Goal: Book appointment/travel/reservation

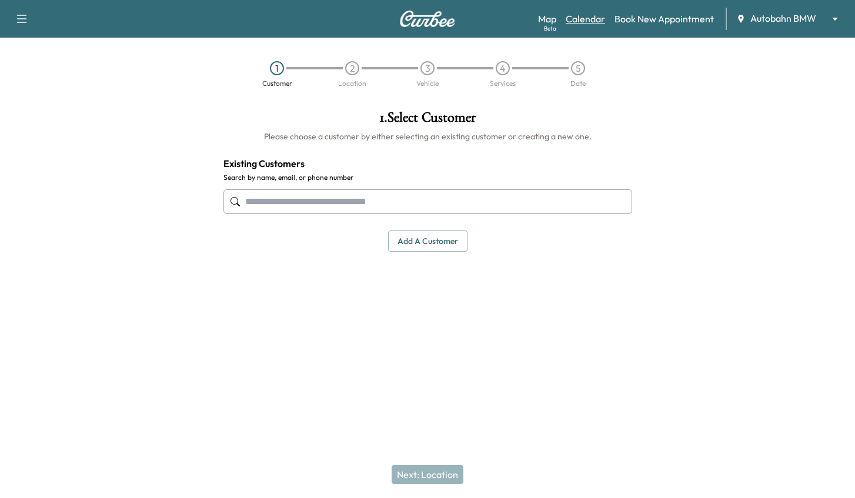
click at [588, 22] on link "Calendar" at bounding box center [584, 19] width 39 height 14
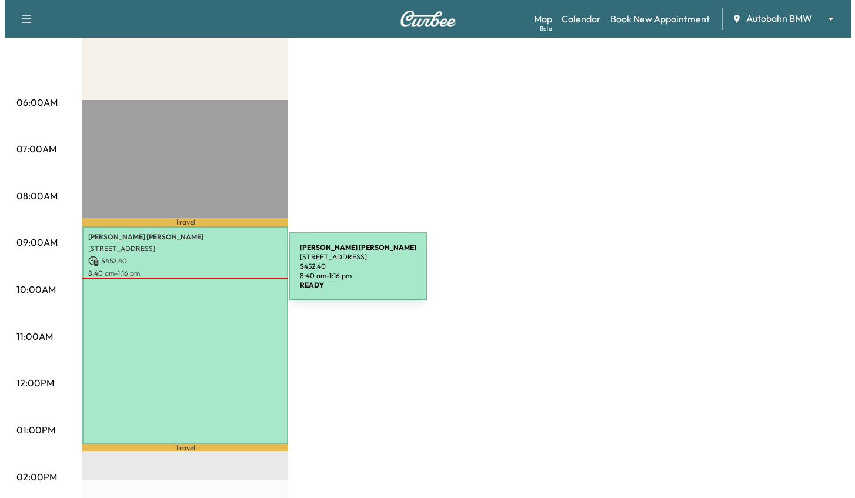
scroll to position [176, 0]
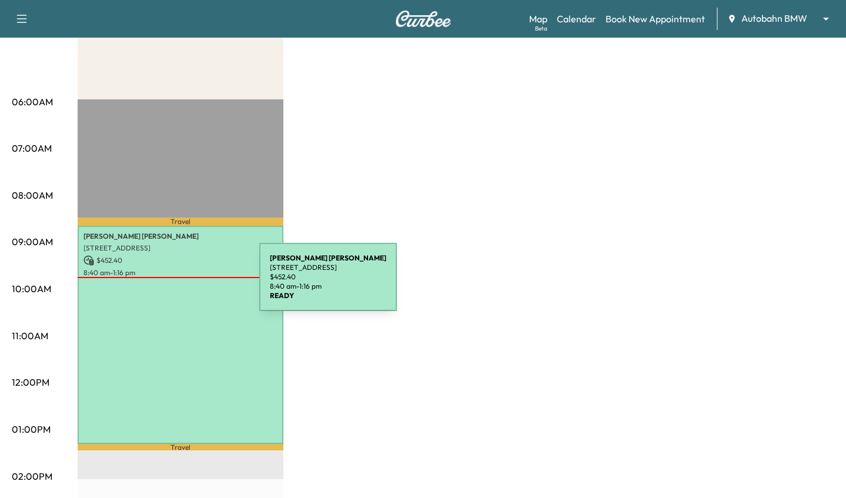
click at [171, 284] on div "[PERSON_NAME] [STREET_ADDRESS] $ 452.40 8:40 am - 1:16 pm" at bounding box center [181, 335] width 206 height 218
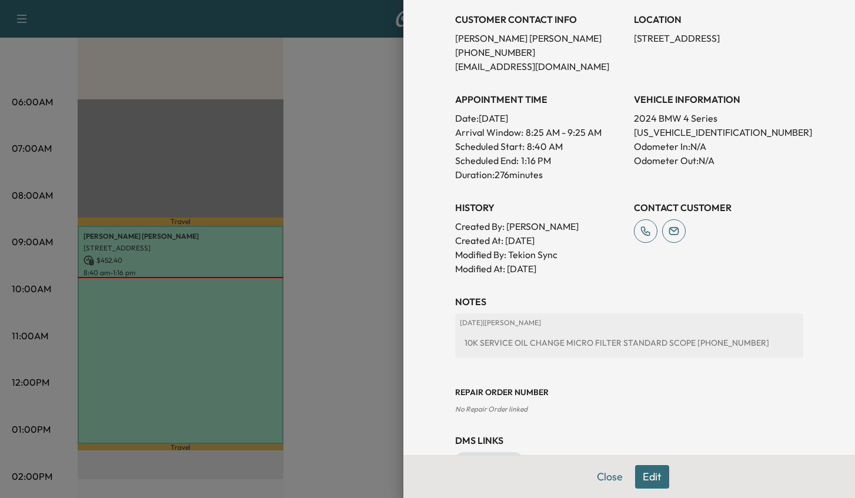
scroll to position [294, 0]
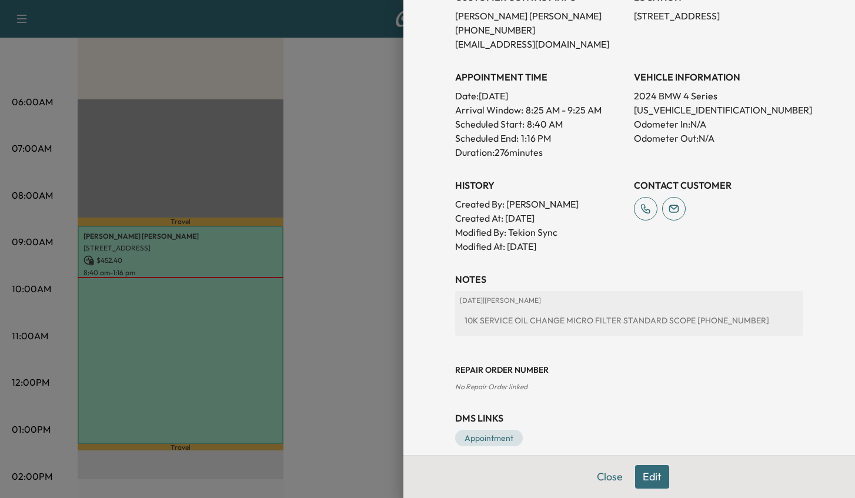
click at [659, 112] on p "[US_VEHICLE_IDENTIFICATION_NUMBER]" at bounding box center [718, 110] width 169 height 14
copy p "[US_VEHICLE_IDENTIFICATION_NUMBER]"
